Goal: Communication & Community: Answer question/provide support

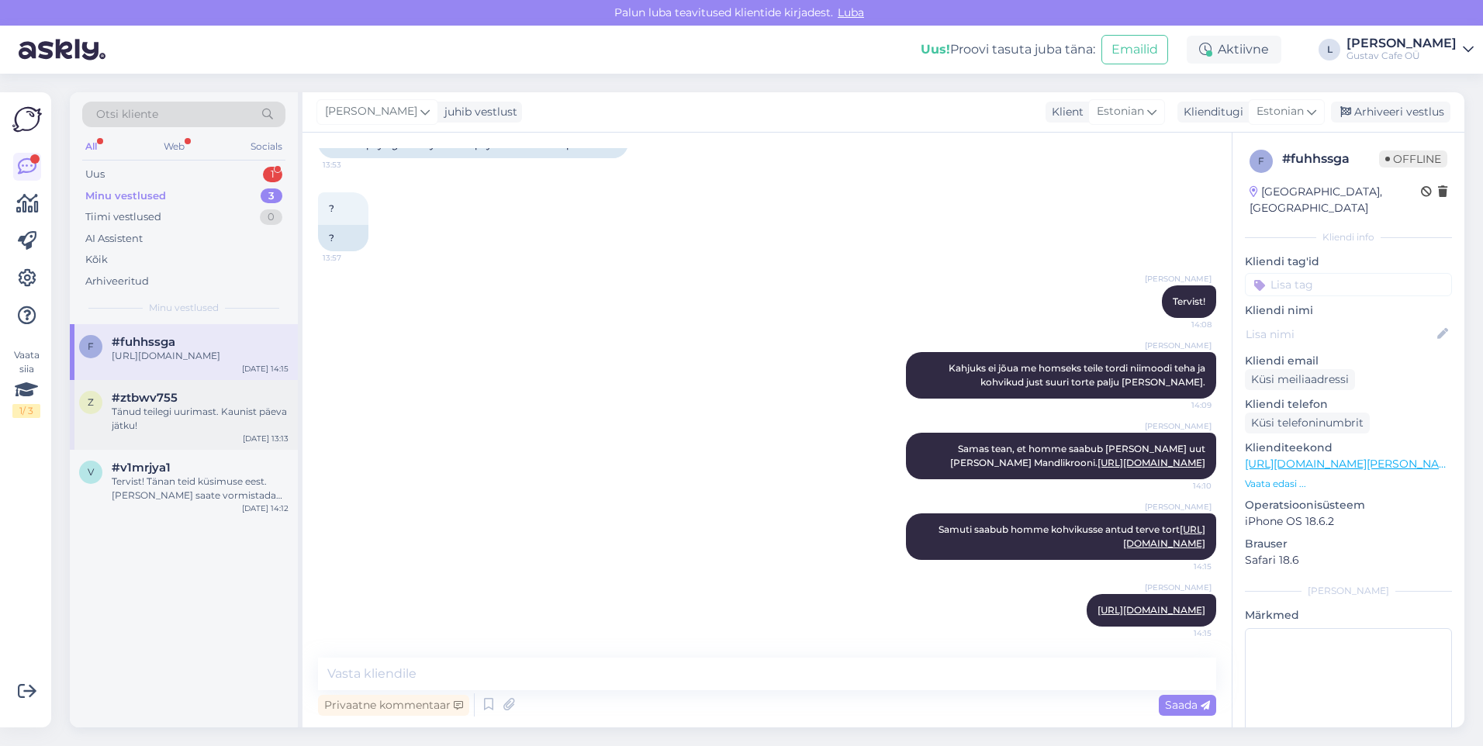
click at [129, 413] on div "Tänud teilegi uurimast. Kaunist päeva jätku!" at bounding box center [200, 419] width 177 height 28
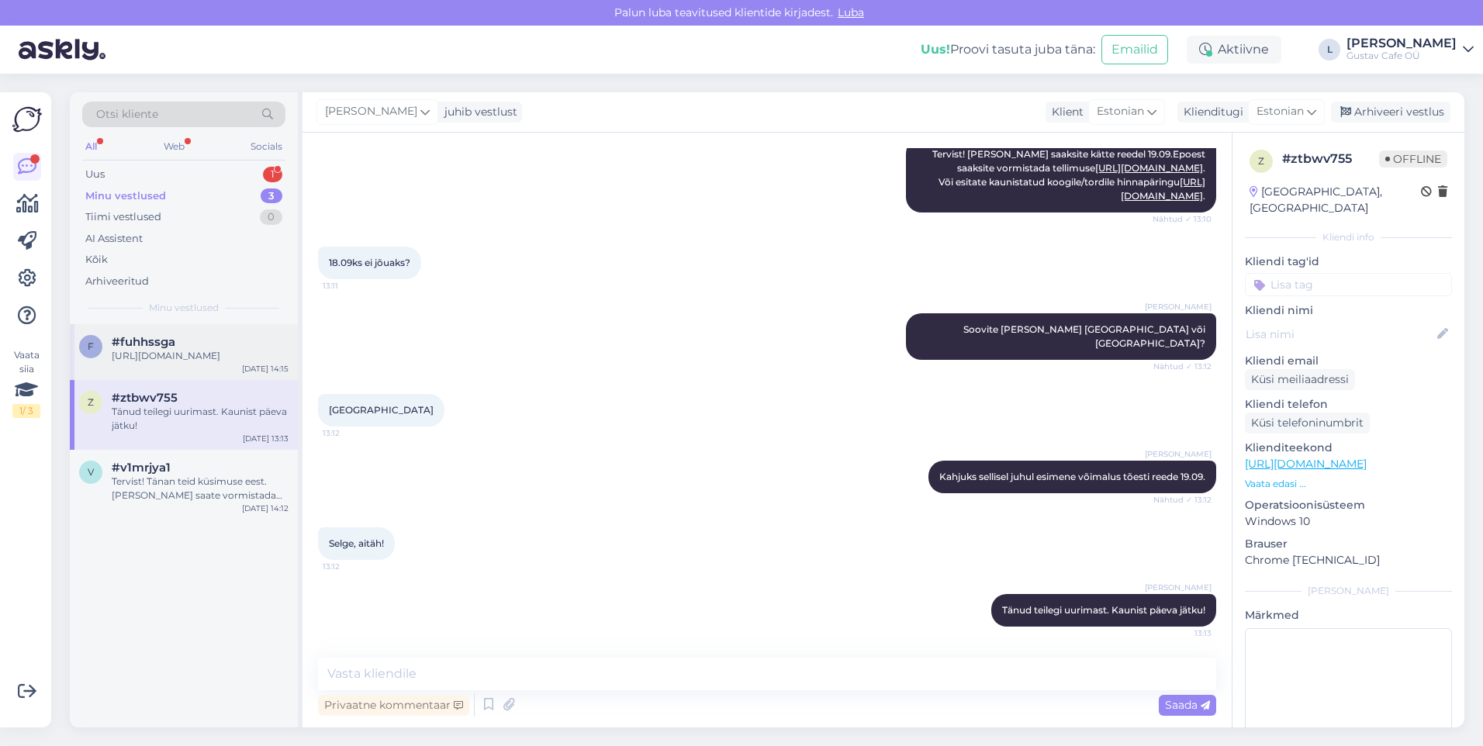
scroll to position [308, 0]
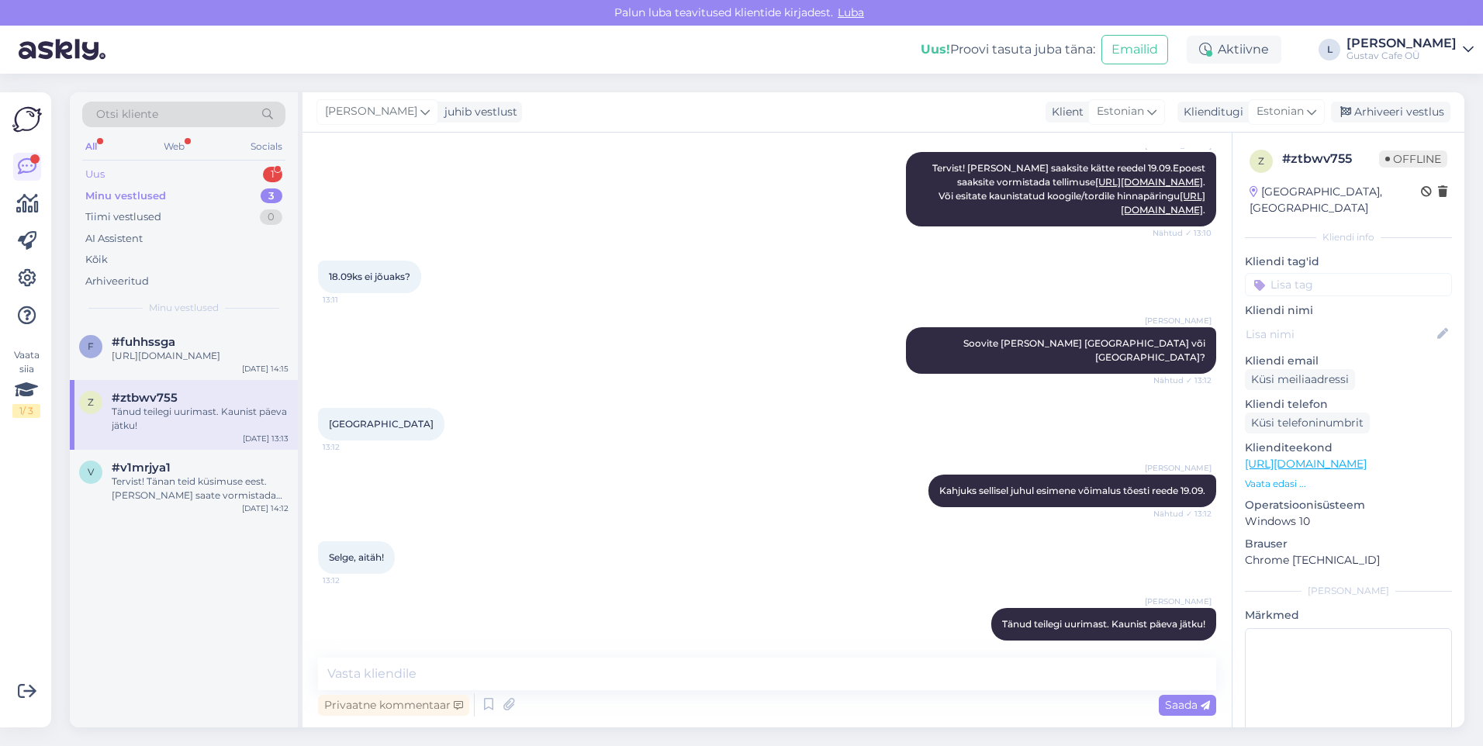
click at [132, 173] on div "Uus 1" at bounding box center [183, 175] width 203 height 22
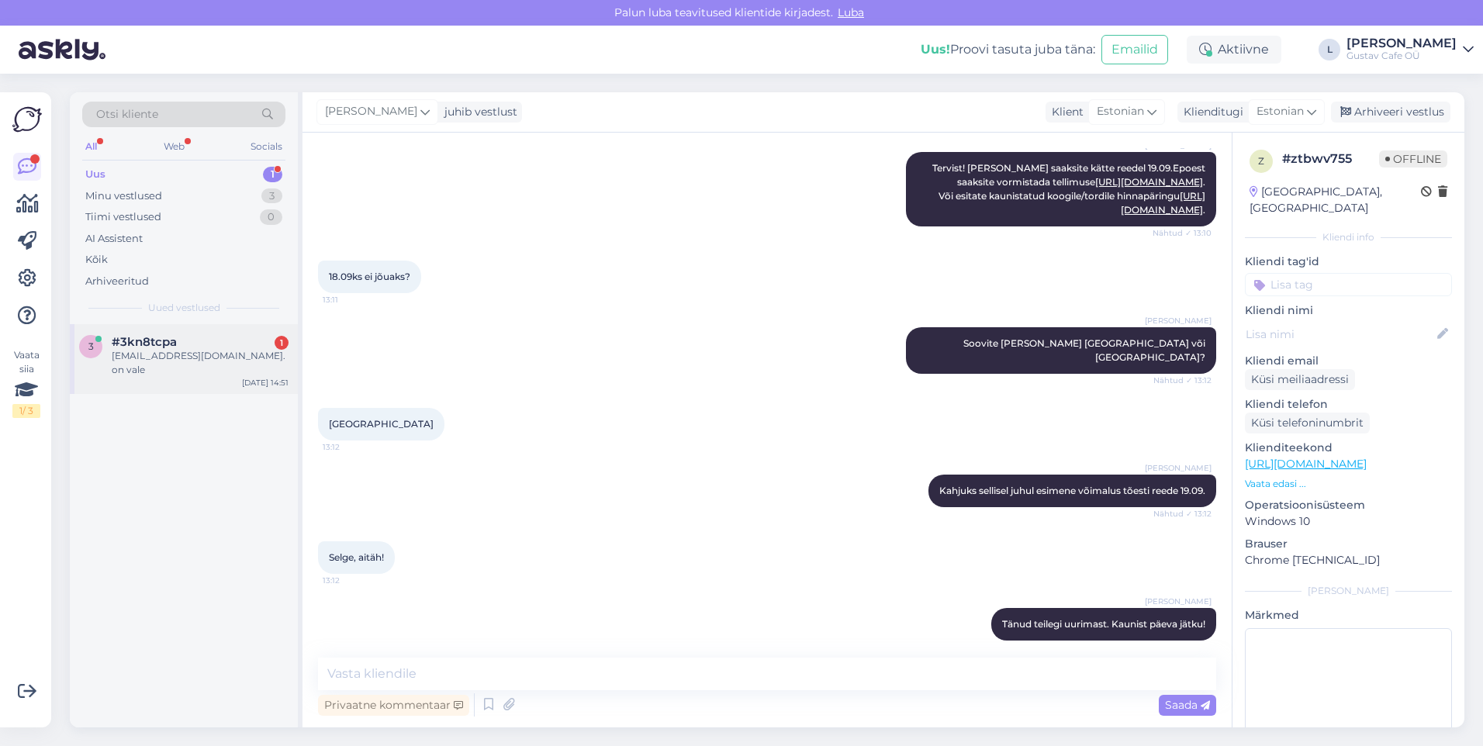
drag, startPoint x: 137, startPoint y: 340, endPoint x: 157, endPoint y: 364, distance: 30.3
click at [137, 341] on span "#3kn8tcpa" at bounding box center [144, 342] width 65 height 14
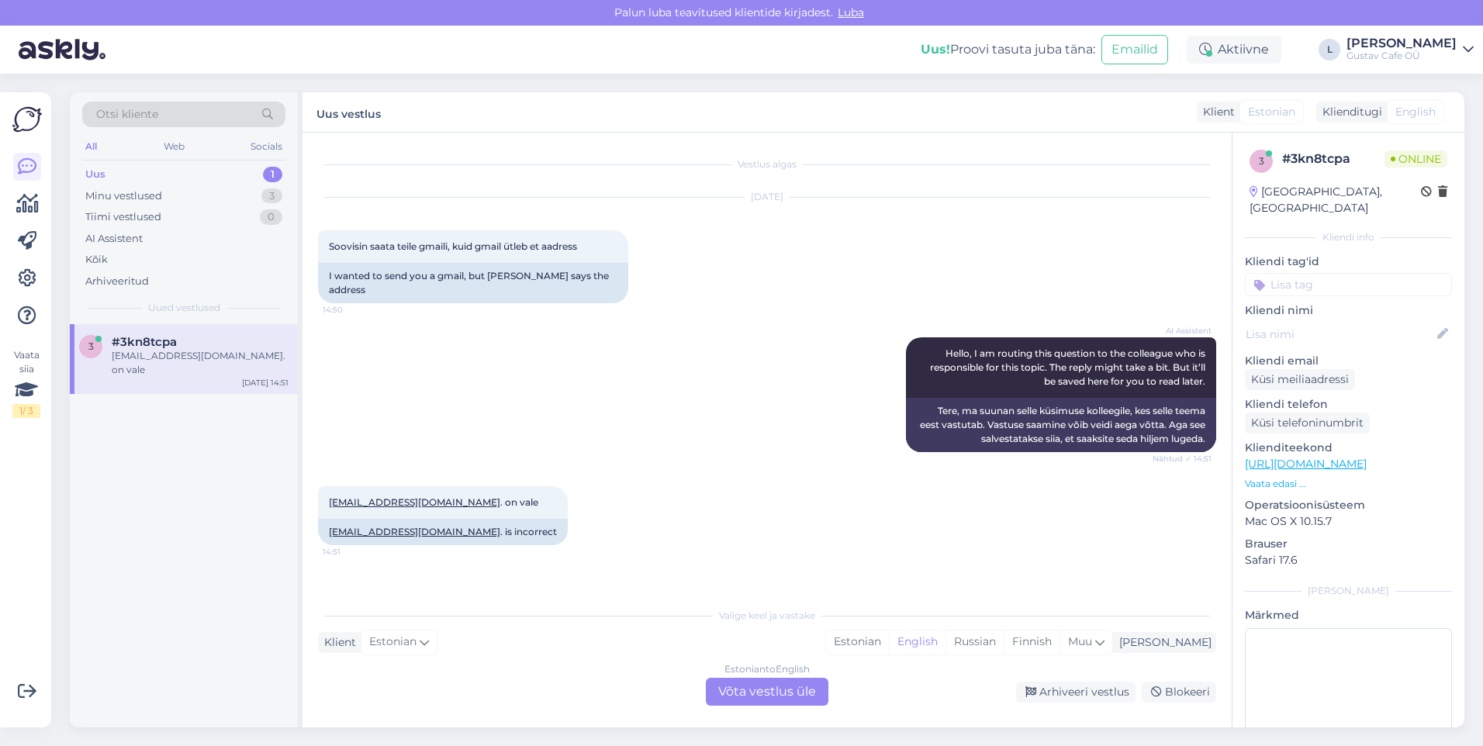
click at [779, 524] on div "[EMAIL_ADDRESS][DOMAIN_NAME] . on vale 14:51 [EMAIL_ADDRESS][DOMAIN_NAME] . is …" at bounding box center [767, 515] width 898 height 93
click at [889, 647] on div "Estonian" at bounding box center [857, 642] width 63 height 23
click at [818, 690] on div "Estonian to Estonian Võta vestlus üle" at bounding box center [767, 692] width 123 height 28
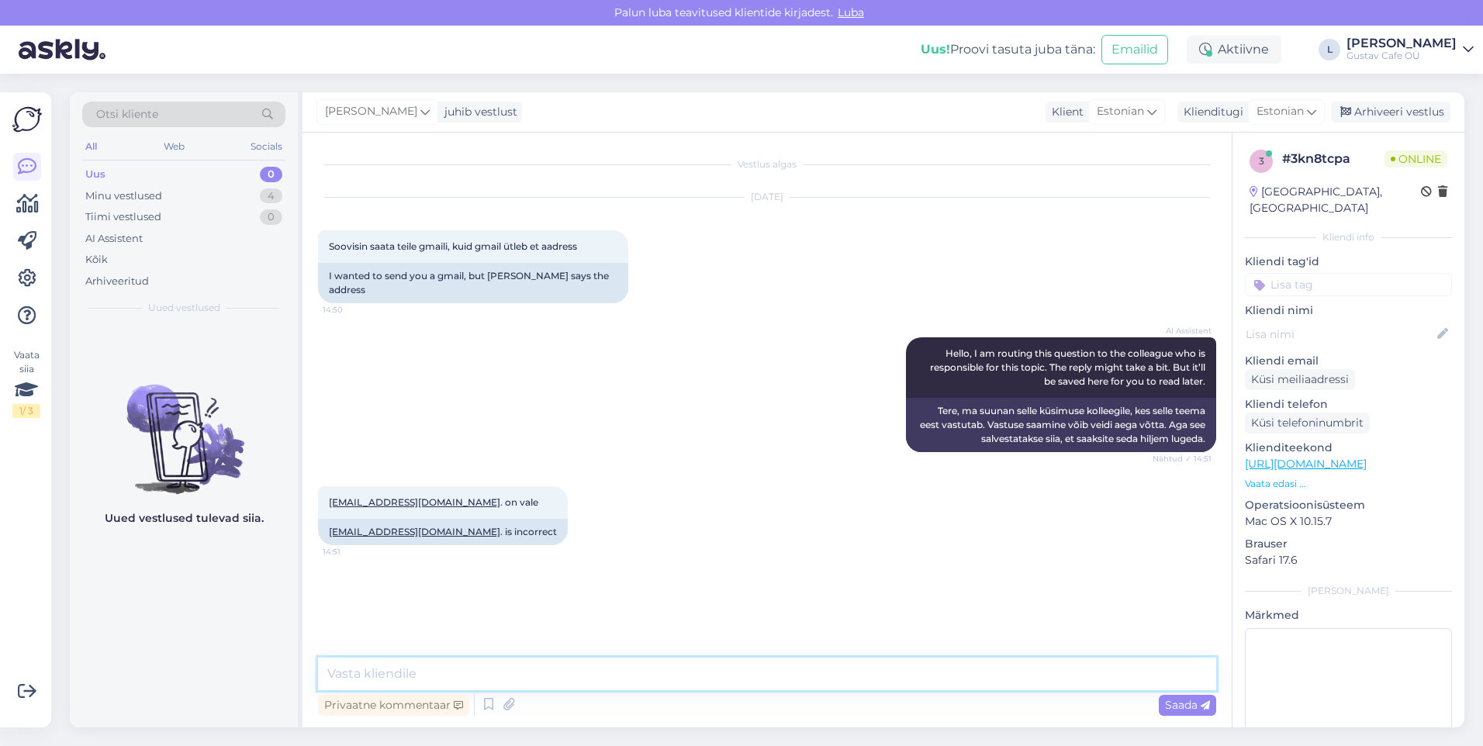
click at [583, 676] on textarea at bounding box center [767, 674] width 898 height 33
type textarea "Tervist! Tänan teid kirja eest."
click at [465, 668] on textarea at bounding box center [767, 674] width 898 height 33
type textarea "R"
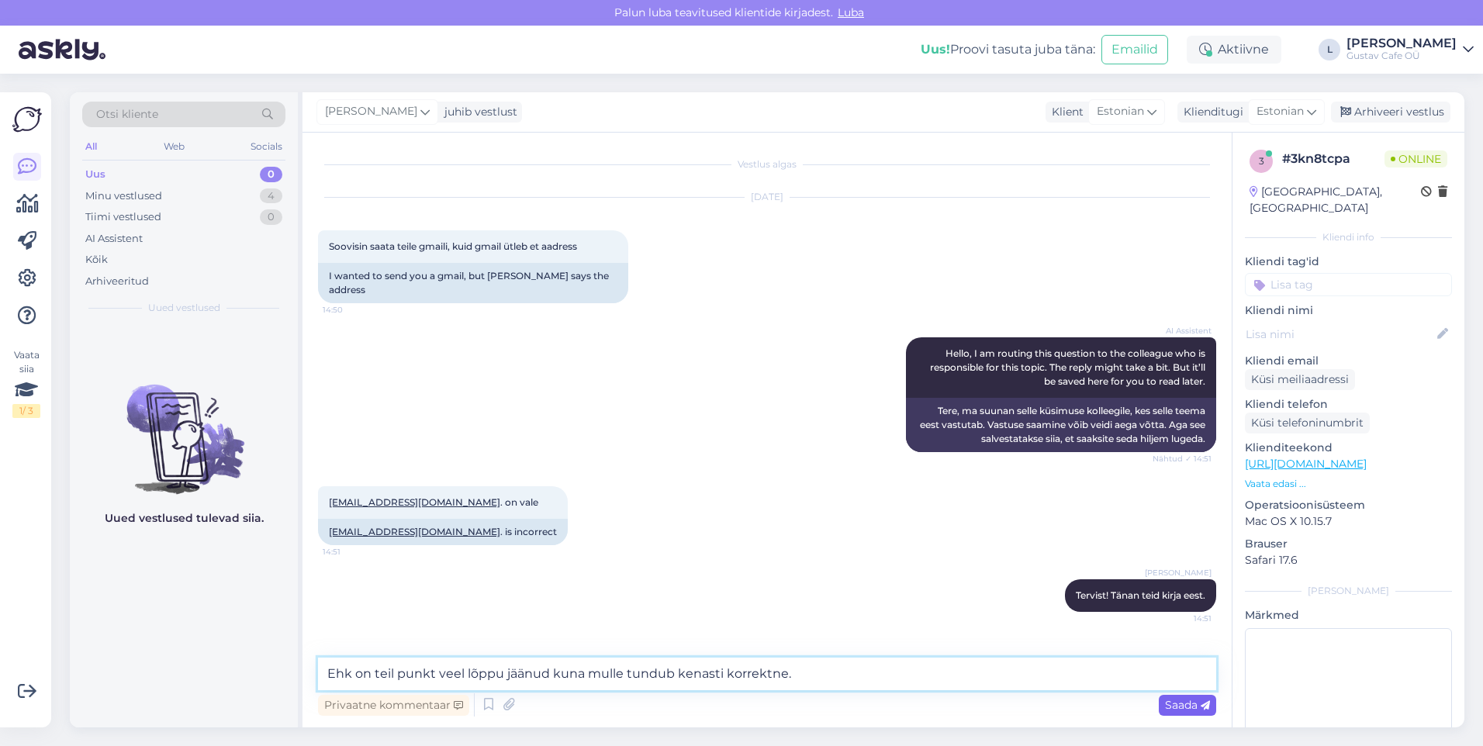
type textarea "Ehk on teil punkt veel lõppu jäänud kuna mulle tundub kenasti korrektne."
click at [1184, 707] on span "Saada" at bounding box center [1187, 705] width 45 height 14
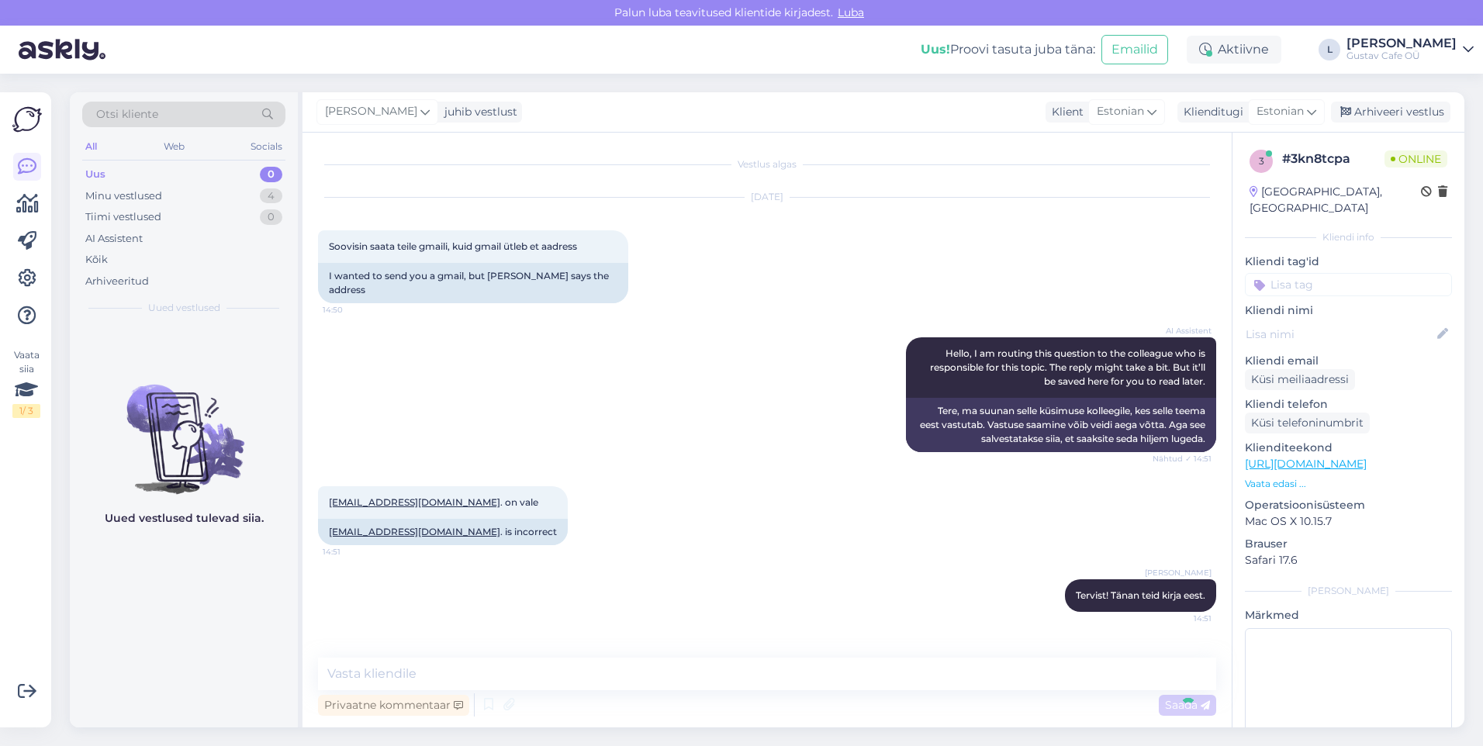
scroll to position [52, 0]
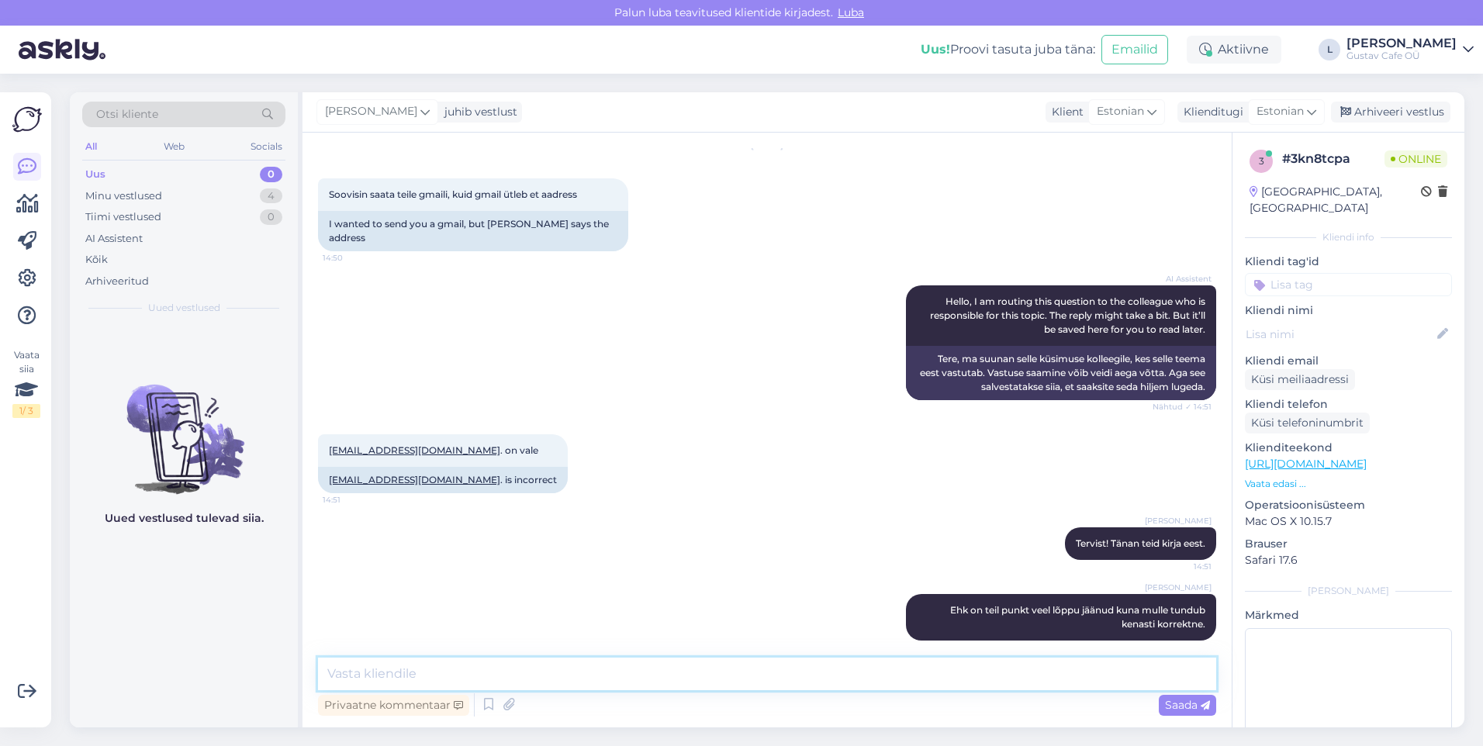
click at [840, 680] on textarea at bounding box center [767, 674] width 898 height 33
type textarea "Proovisin ise ka just [PERSON_NAME] [PERSON_NAME]."
